Goal: Task Accomplishment & Management: Use online tool/utility

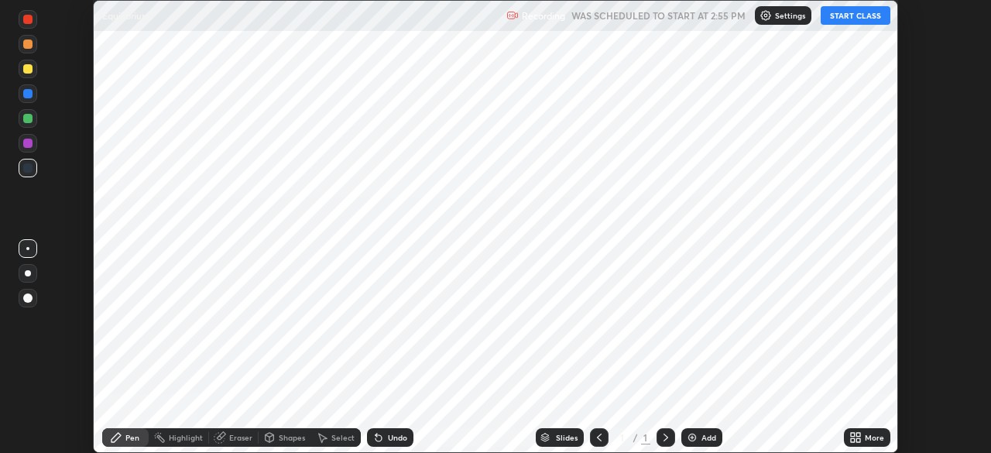
scroll to position [453, 990]
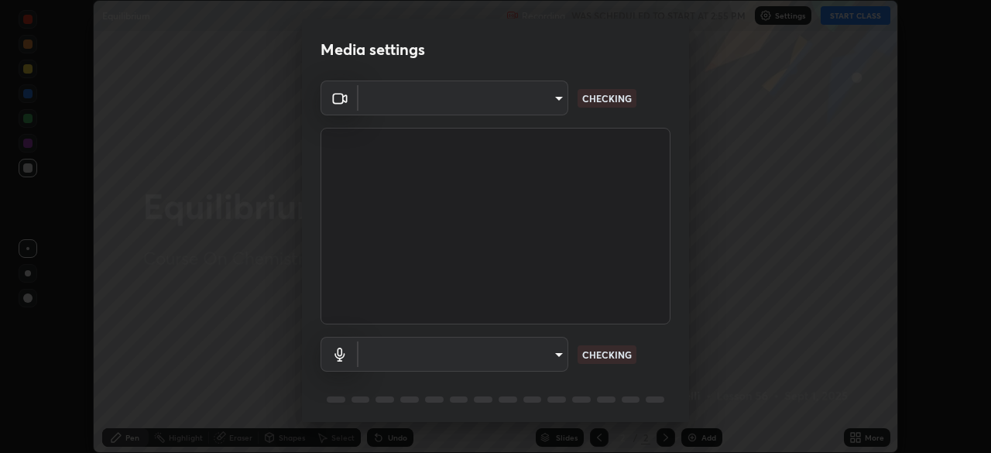
type input "abedebe0d058d4a0c9150841765e58c65a77a18dd04f2ccbe629c89087f5ecea"
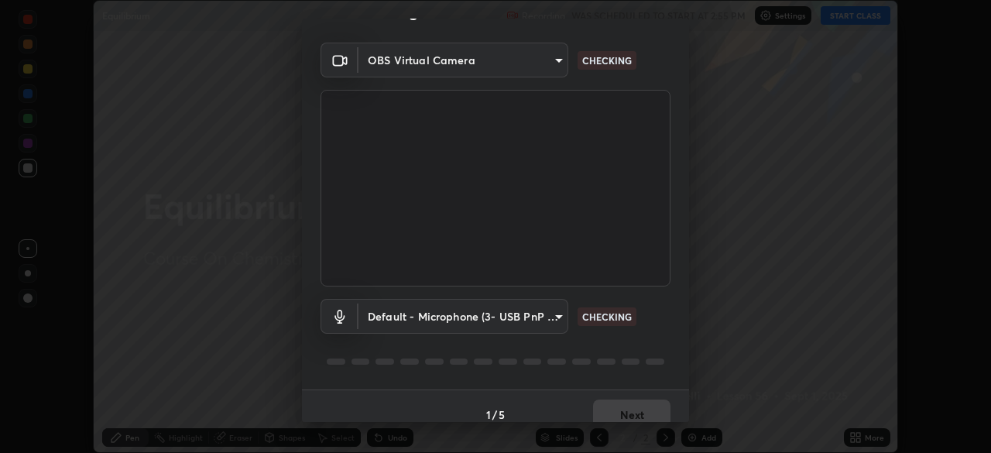
scroll to position [53, 0]
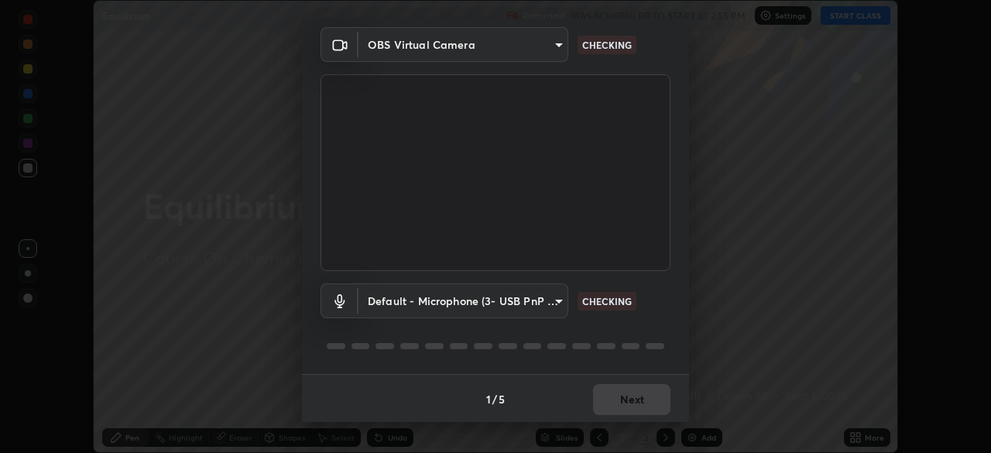
click at [552, 303] on body "Erase all Equilibrium Recording WAS SCHEDULED TO START AT 2:55 PM Settings STAR…" at bounding box center [495, 226] width 991 height 453
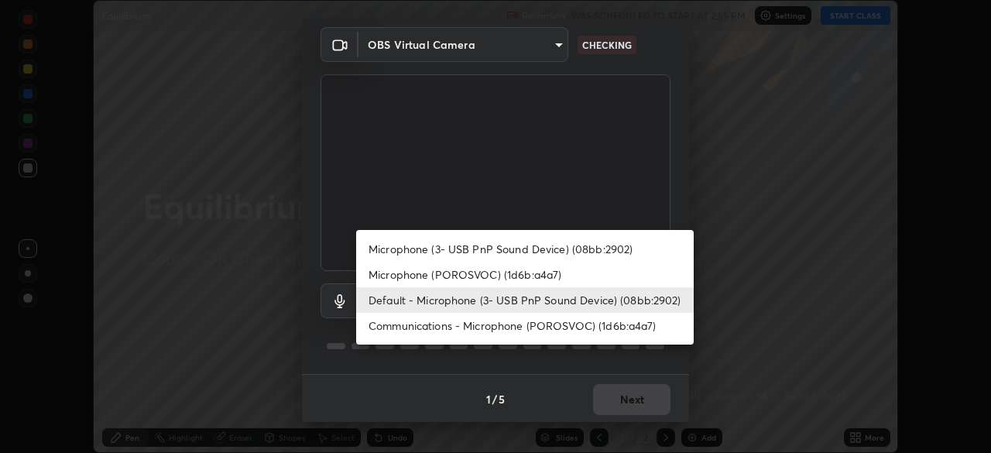
click at [535, 275] on li "Microphone (POROSVOC) (1d6b:a4a7)" at bounding box center [524, 275] width 337 height 26
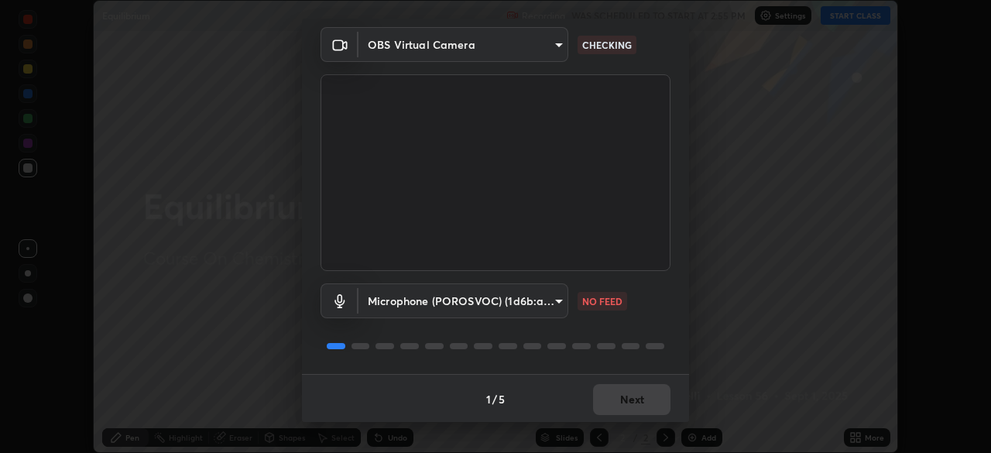
click at [514, 296] on body "Erase all Equilibrium Recording WAS SCHEDULED TO START AT 2:55 PM Settings STAR…" at bounding box center [495, 226] width 991 height 453
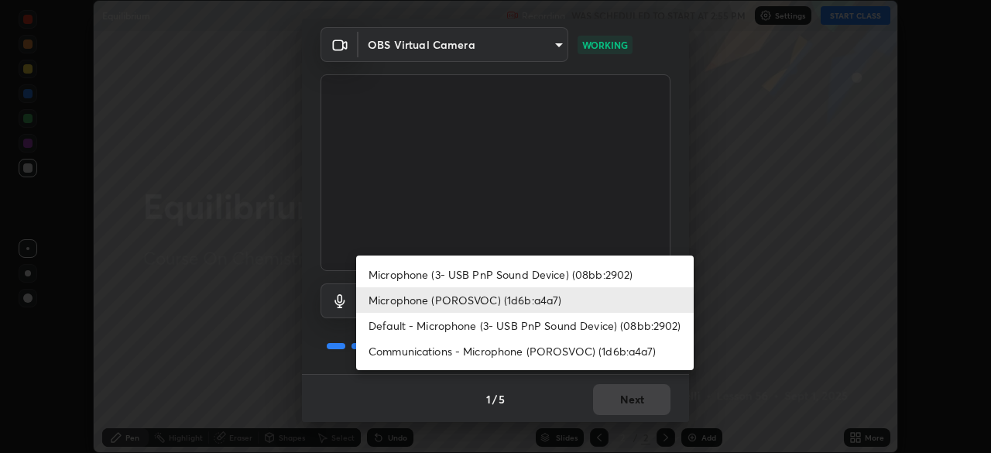
click at [494, 323] on li "Default - Microphone (3- USB PnP Sound Device) (08bb:2902)" at bounding box center [524, 326] width 337 height 26
type input "default"
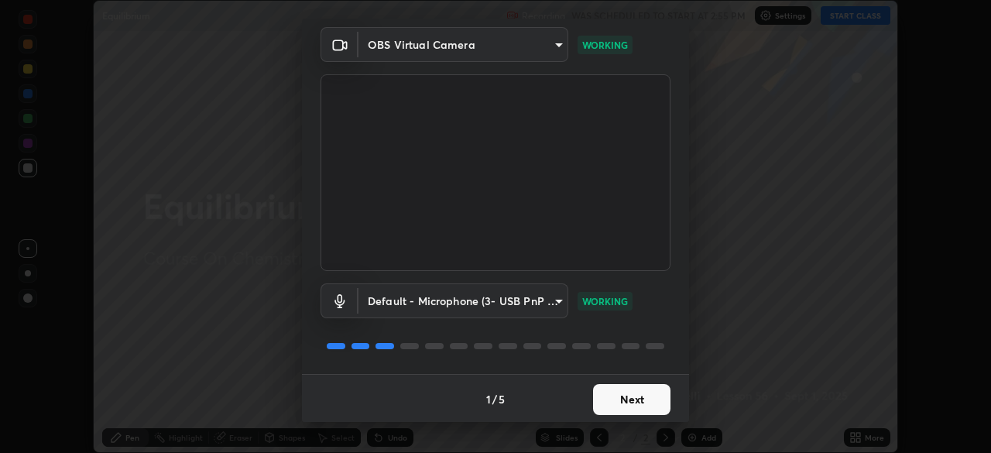
click at [640, 399] on button "Next" at bounding box center [631, 399] width 77 height 31
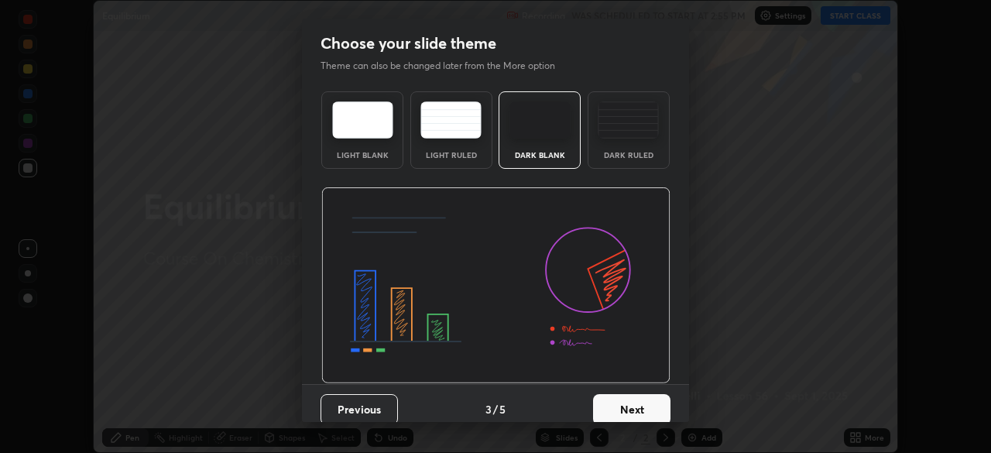
click at [657, 398] on button "Next" at bounding box center [631, 409] width 77 height 31
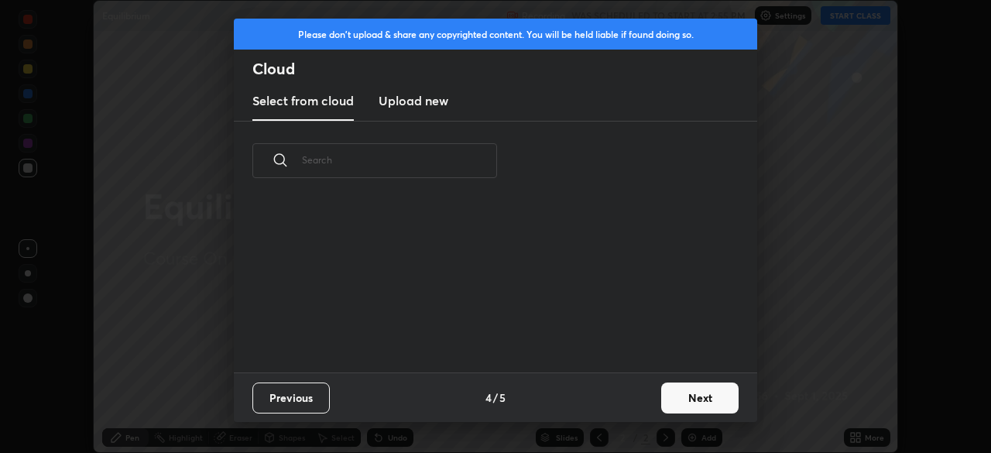
click at [697, 393] on button "Next" at bounding box center [699, 397] width 77 height 31
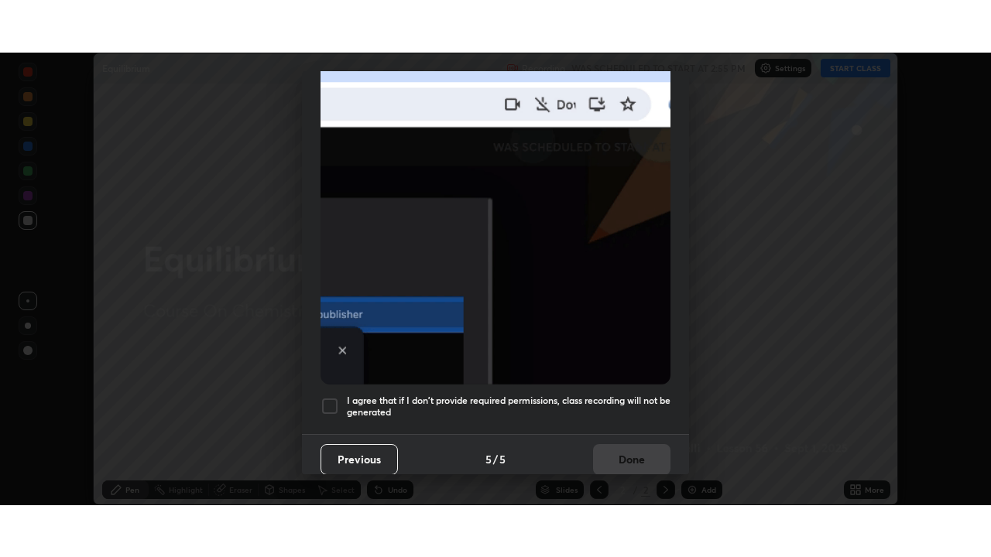
scroll to position [371, 0]
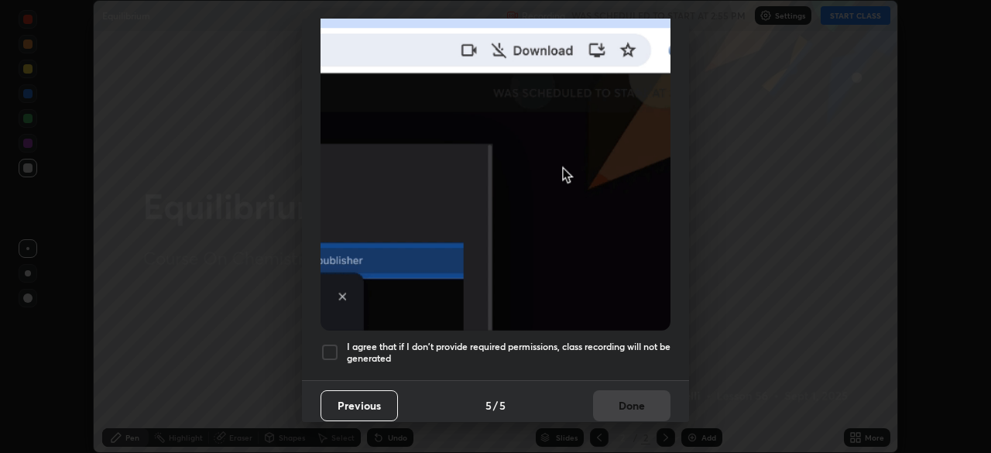
click at [332, 343] on div at bounding box center [329, 352] width 19 height 19
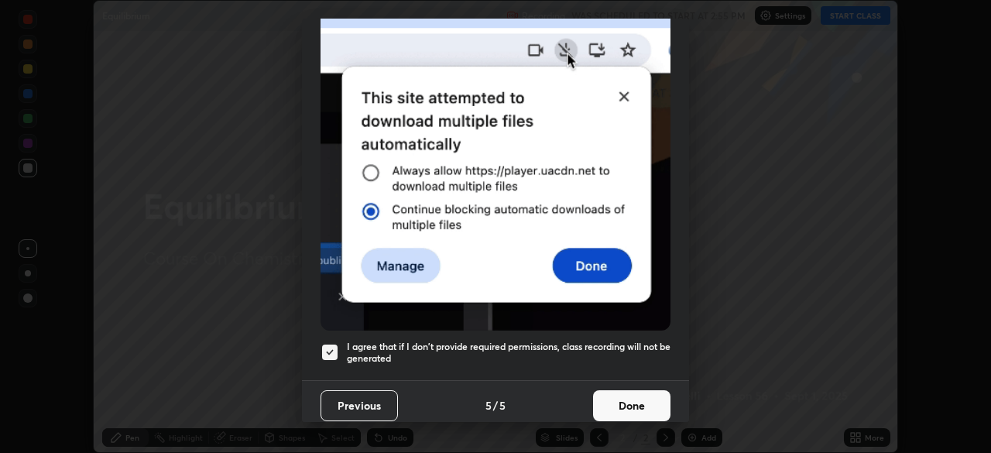
click at [635, 390] on button "Done" at bounding box center [631, 405] width 77 height 31
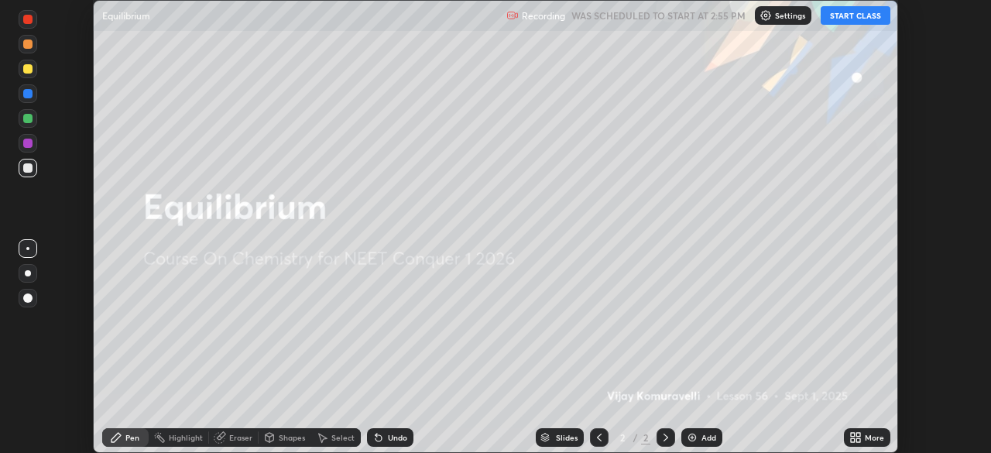
click at [852, 20] on button "START CLASS" at bounding box center [855, 15] width 70 height 19
click at [852, 433] on icon at bounding box center [853, 435] width 4 height 4
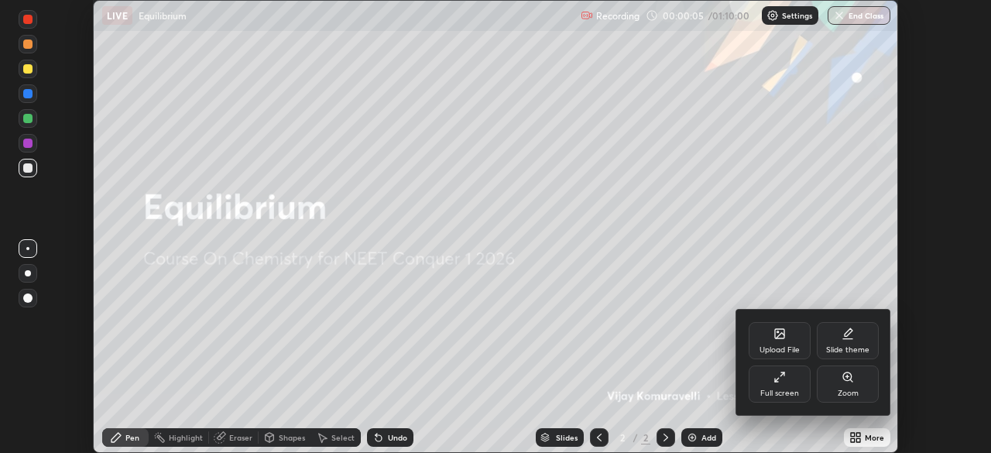
click at [800, 391] on div "Full screen" at bounding box center [779, 383] width 62 height 37
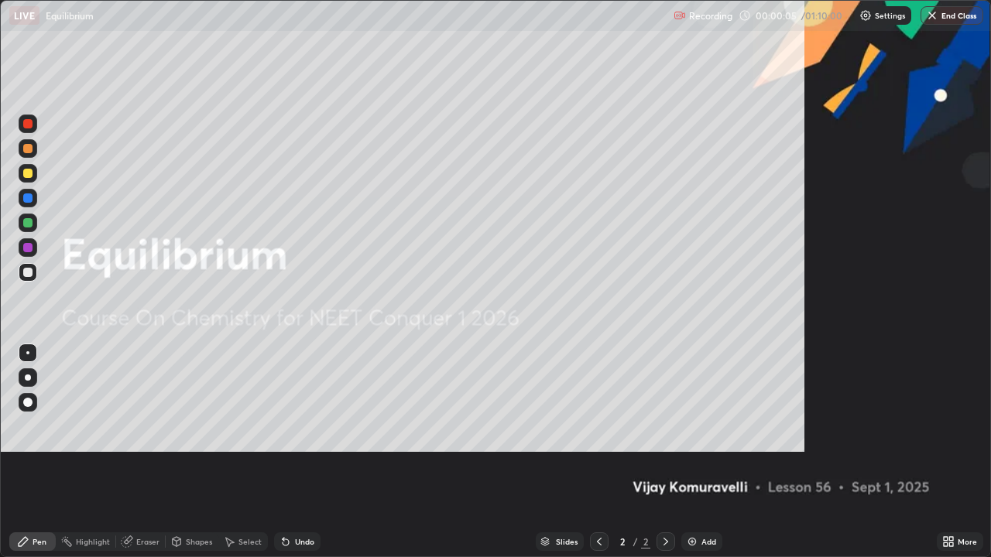
scroll to position [557, 991]
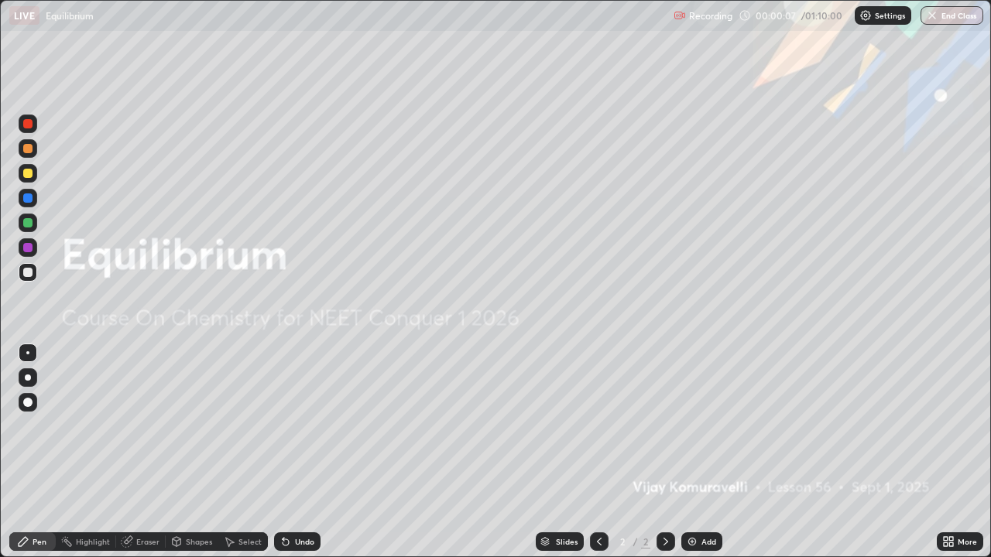
click at [701, 452] on div "Add" at bounding box center [708, 542] width 15 height 8
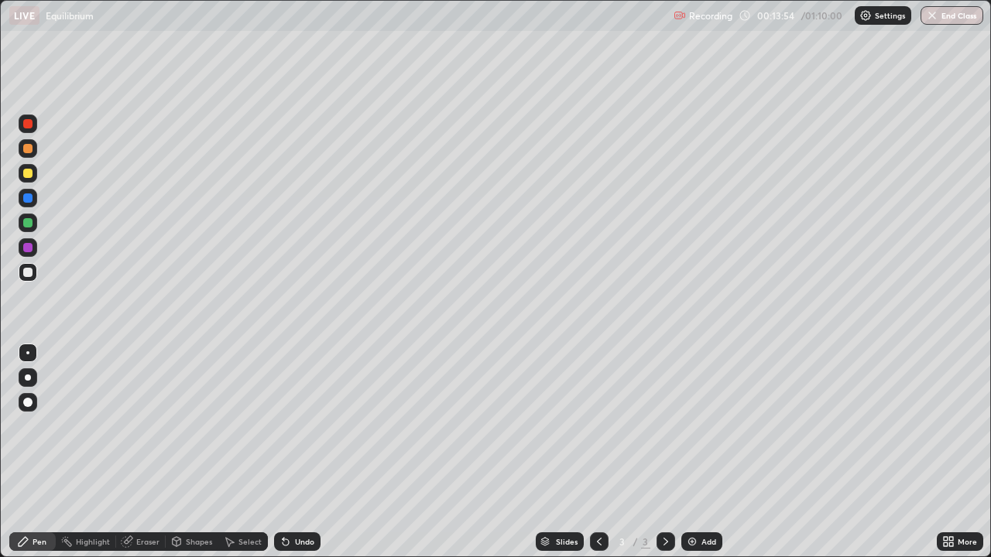
click at [148, 452] on div "Eraser" at bounding box center [147, 542] width 23 height 8
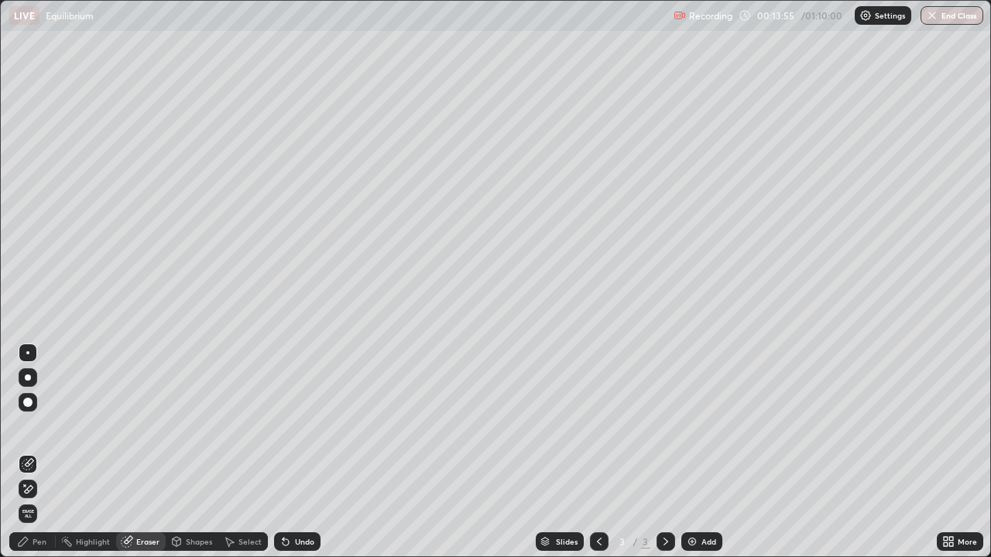
click at [26, 401] on div at bounding box center [27, 402] width 9 height 9
click at [38, 452] on div "Pen" at bounding box center [40, 542] width 14 height 8
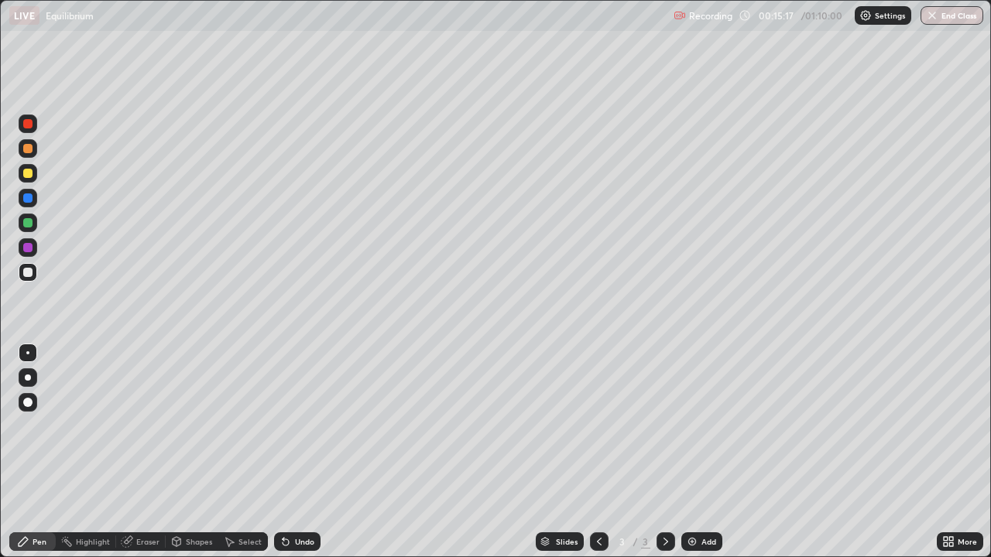
click at [303, 452] on div "Undo" at bounding box center [304, 542] width 19 height 8
click at [304, 452] on div "Undo" at bounding box center [304, 542] width 19 height 8
click at [307, 452] on div "Undo" at bounding box center [297, 542] width 46 height 19
click at [154, 452] on div "Eraser" at bounding box center [147, 542] width 23 height 8
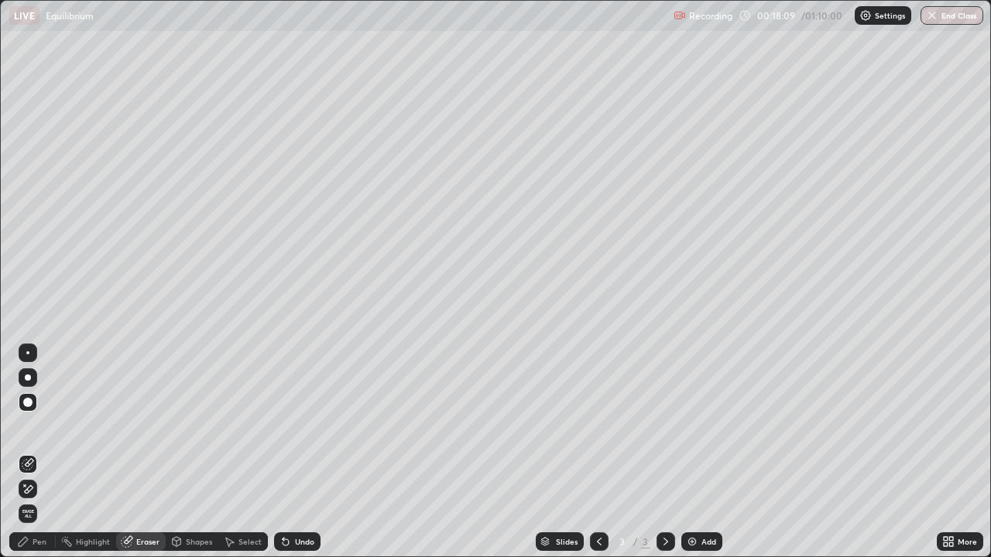
click at [31, 399] on div at bounding box center [28, 402] width 19 height 19
click at [37, 452] on div "Pen" at bounding box center [40, 542] width 14 height 8
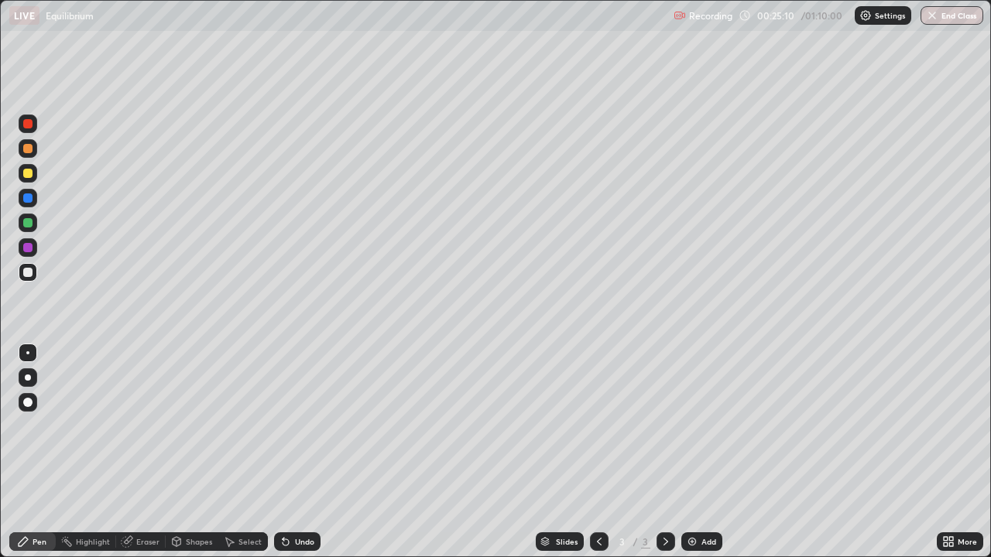
click at [694, 452] on div "Add" at bounding box center [701, 542] width 41 height 19
click at [29, 176] on div at bounding box center [27, 173] width 9 height 9
click at [301, 452] on div "Undo" at bounding box center [304, 542] width 19 height 8
click at [300, 452] on div "Undo" at bounding box center [304, 542] width 19 height 8
click at [304, 452] on div "Undo" at bounding box center [304, 542] width 19 height 8
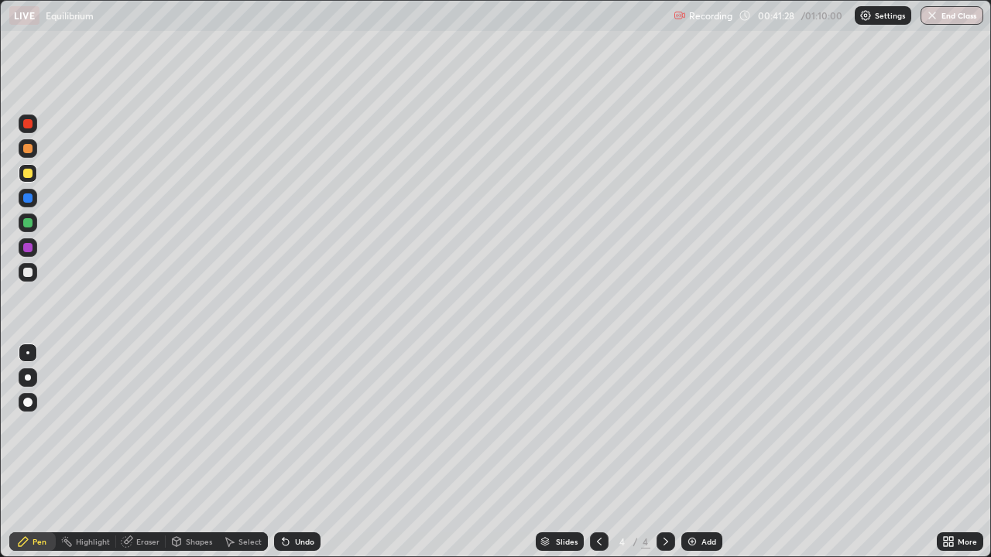
click at [295, 452] on div "Undo" at bounding box center [304, 542] width 19 height 8
click at [297, 452] on div "Undo" at bounding box center [304, 542] width 19 height 8
click at [303, 452] on div "Undo" at bounding box center [304, 542] width 19 height 8
click at [308, 452] on div "Undo" at bounding box center [304, 542] width 19 height 8
click at [688, 452] on img at bounding box center [692, 542] width 12 height 12
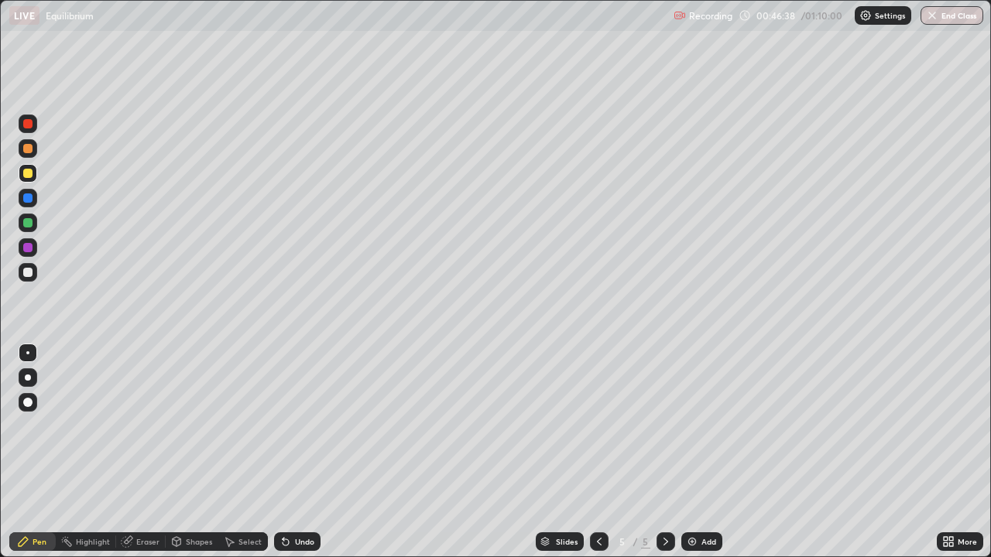
click at [29, 174] on div at bounding box center [27, 173] width 9 height 9
click at [35, 274] on div at bounding box center [28, 272] width 19 height 19
click at [29, 170] on div at bounding box center [27, 173] width 9 height 9
click at [26, 275] on div at bounding box center [27, 272] width 9 height 9
click at [300, 452] on div "Undo" at bounding box center [304, 542] width 19 height 8
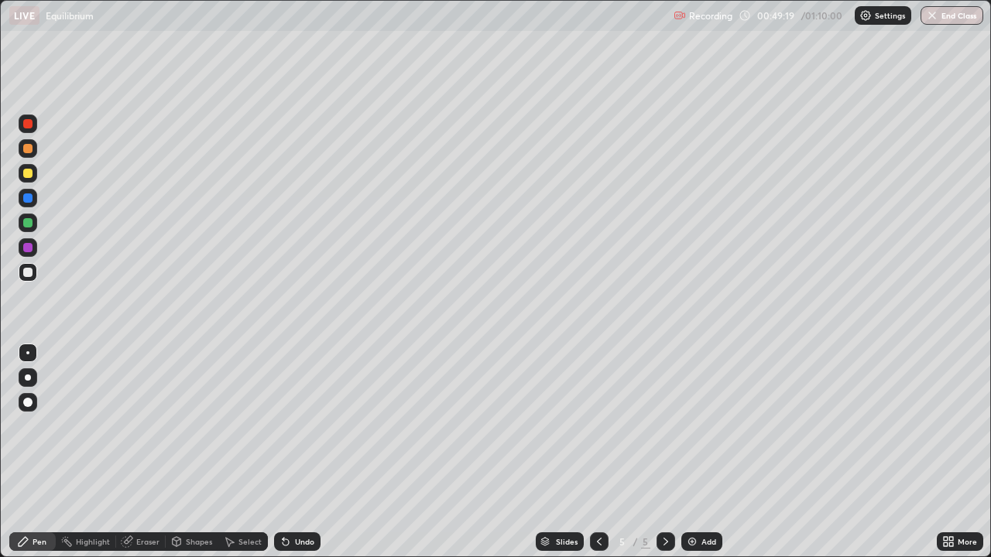
click at [296, 452] on div "Undo" at bounding box center [297, 542] width 46 height 19
click at [29, 176] on div at bounding box center [27, 173] width 9 height 9
click at [34, 276] on div at bounding box center [28, 272] width 19 height 19
click at [191, 452] on div "Shapes" at bounding box center [199, 542] width 26 height 8
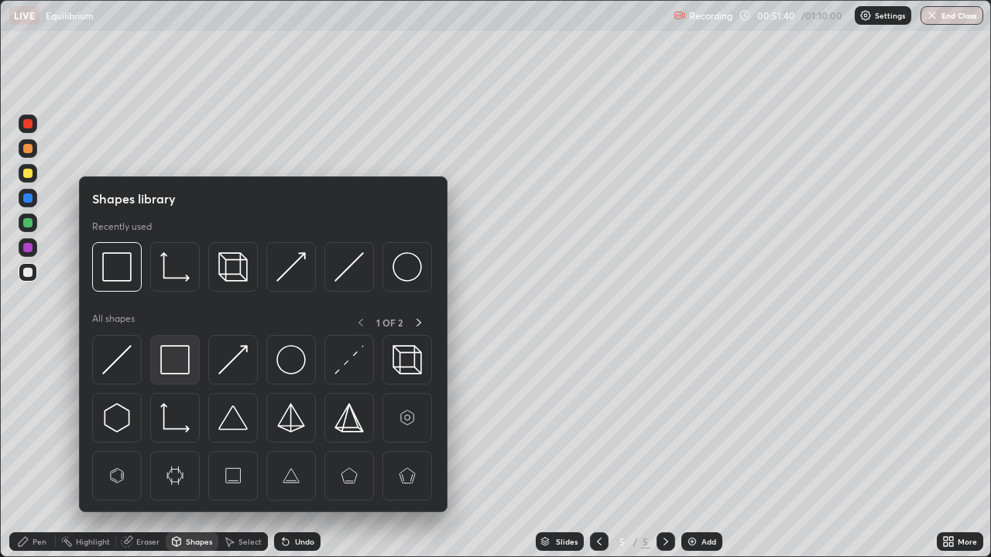
click at [178, 361] on img at bounding box center [174, 359] width 29 height 29
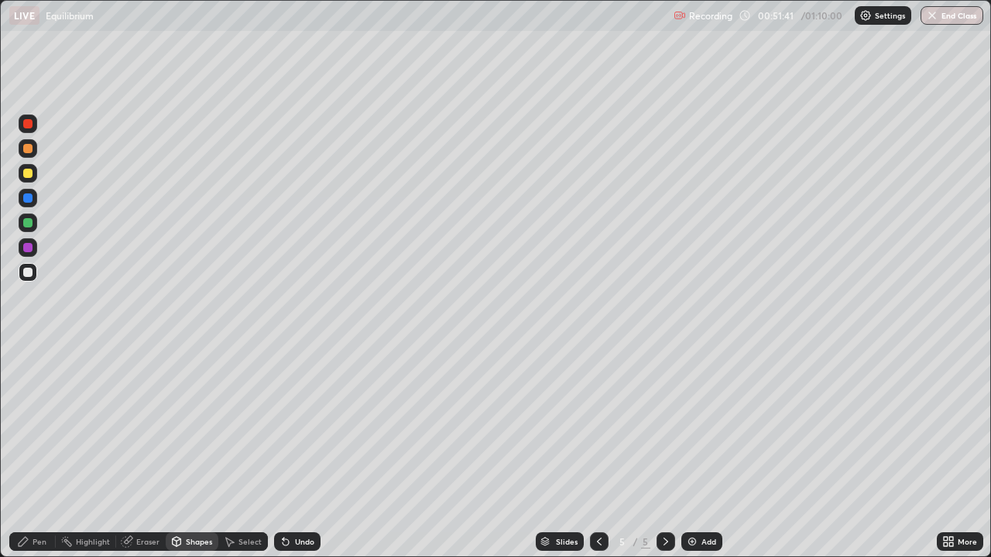
click at [33, 176] on div at bounding box center [28, 173] width 19 height 19
click at [33, 452] on div "Pen" at bounding box center [40, 542] width 14 height 8
click at [28, 274] on div at bounding box center [27, 272] width 9 height 9
click at [198, 452] on div "Shapes" at bounding box center [199, 542] width 26 height 8
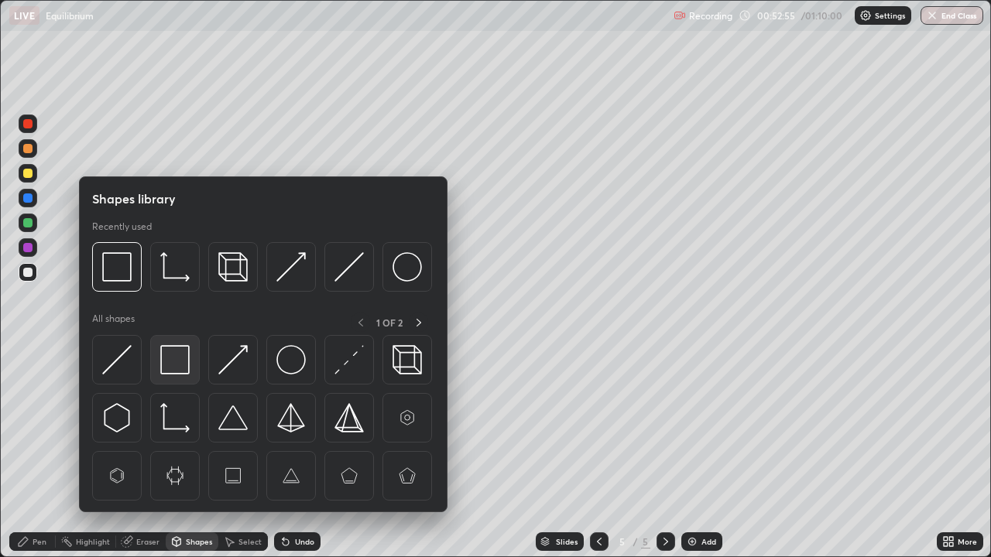
click at [180, 360] on img at bounding box center [174, 359] width 29 height 29
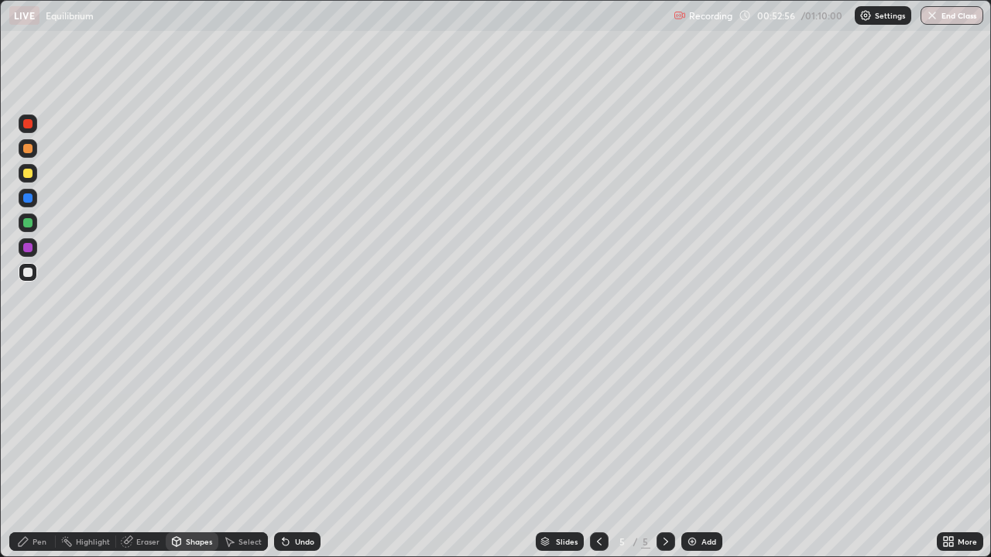
click at [33, 176] on div at bounding box center [28, 173] width 19 height 19
click at [36, 452] on div "Pen" at bounding box center [40, 542] width 14 height 8
click at [29, 272] on div at bounding box center [27, 272] width 9 height 9
click at [699, 452] on div "Add" at bounding box center [701, 542] width 41 height 19
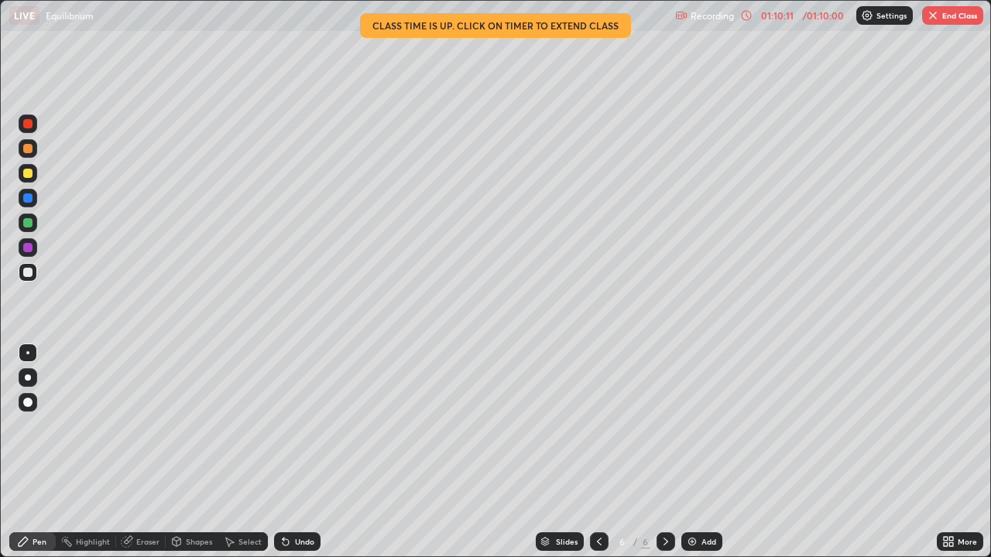
click at [946, 20] on button "End Class" at bounding box center [952, 15] width 61 height 19
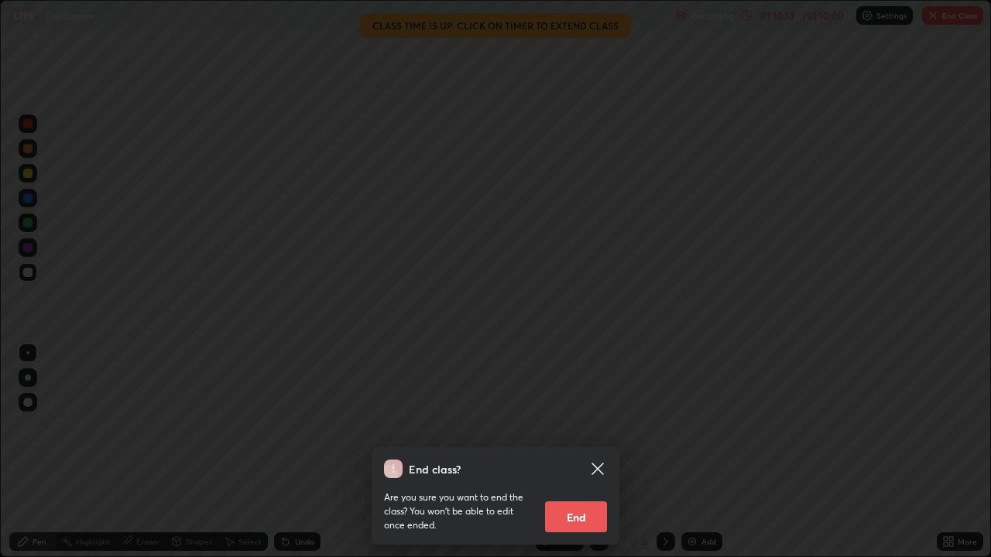
click at [587, 452] on button "End" at bounding box center [576, 517] width 62 height 31
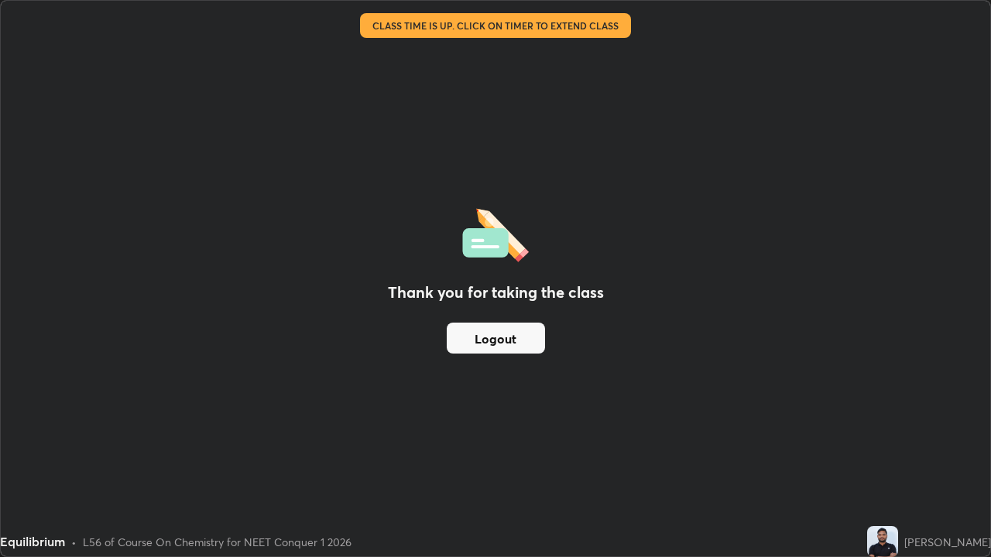
click at [485, 338] on button "Logout" at bounding box center [496, 338] width 98 height 31
